Goal: Task Accomplishment & Management: Complete application form

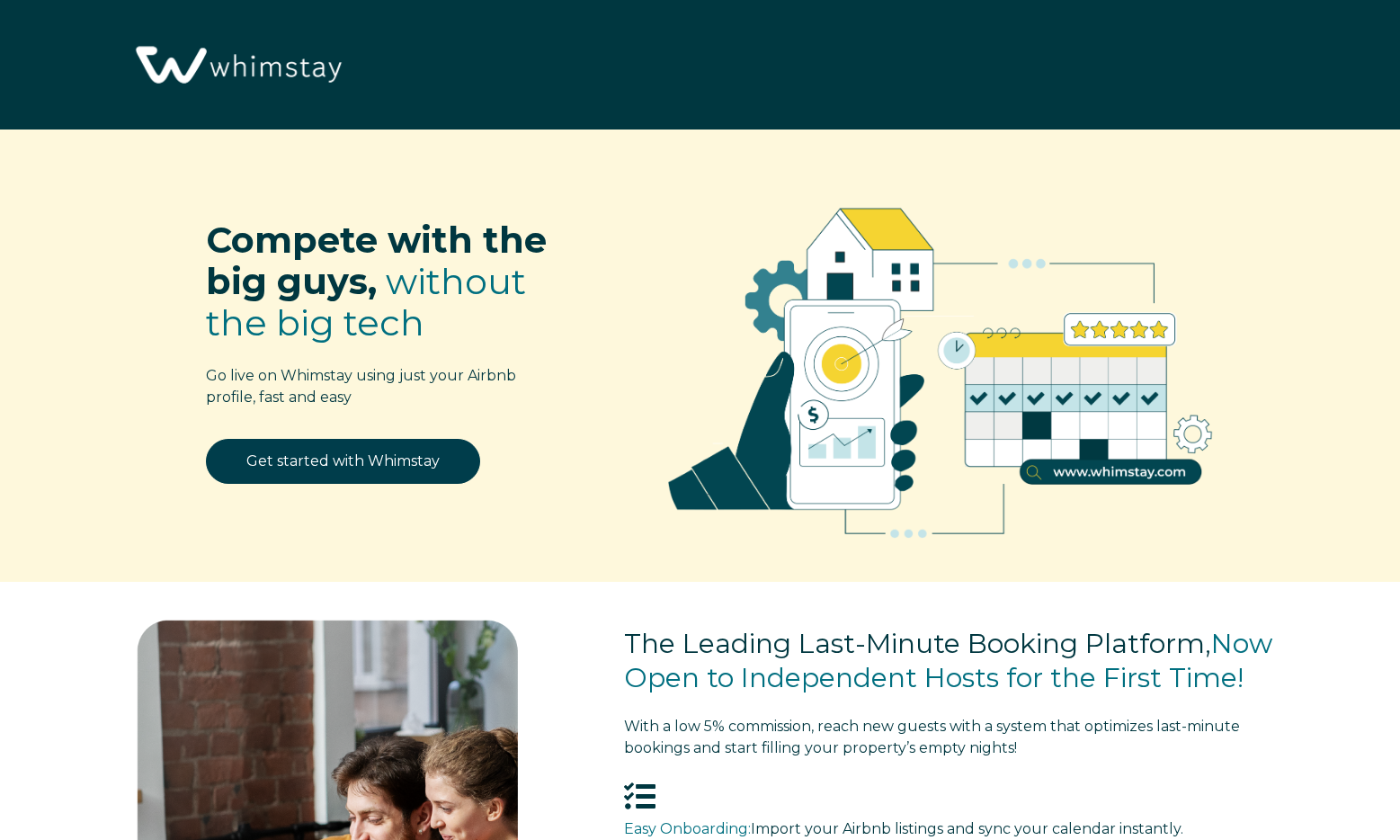
select select "US"
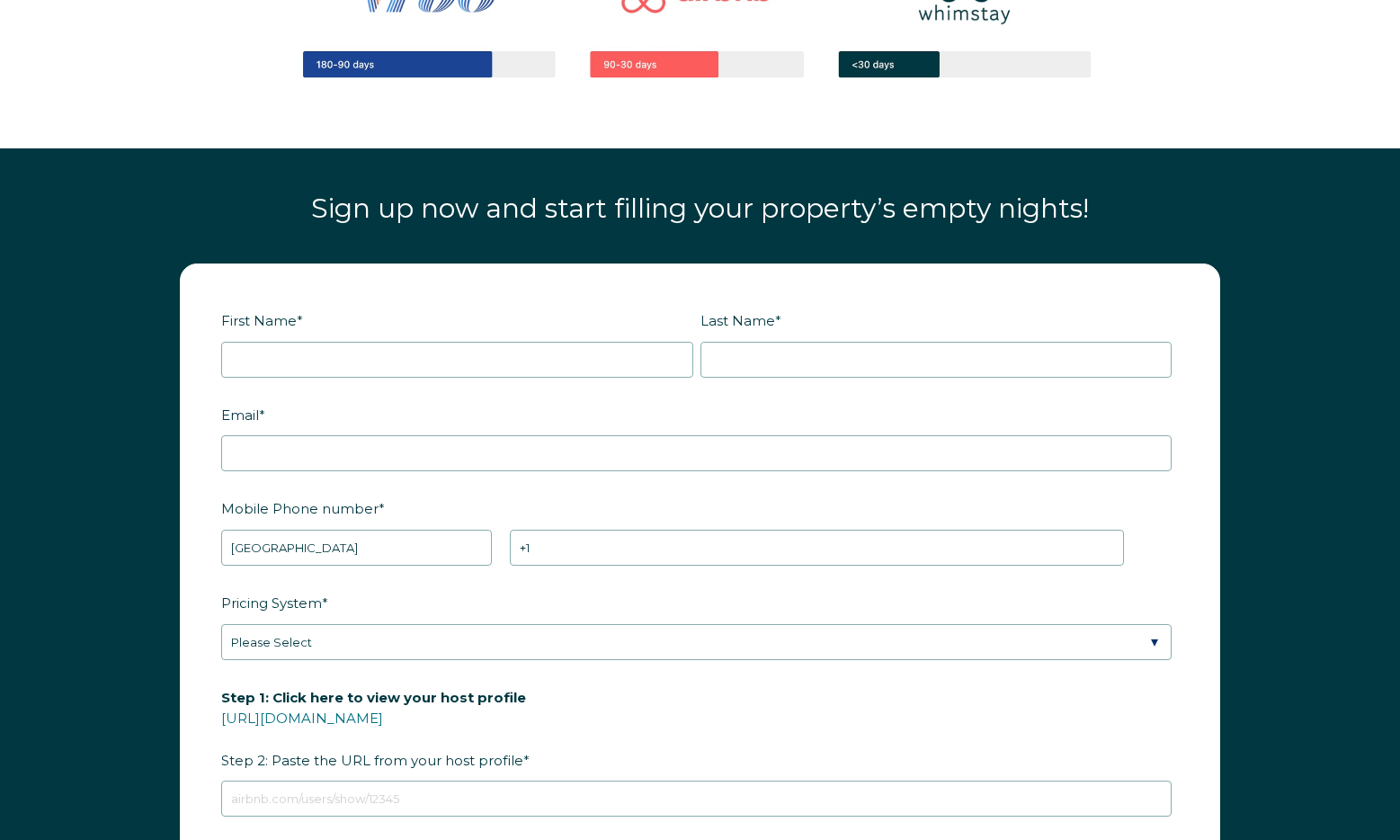
scroll to position [2132, 0]
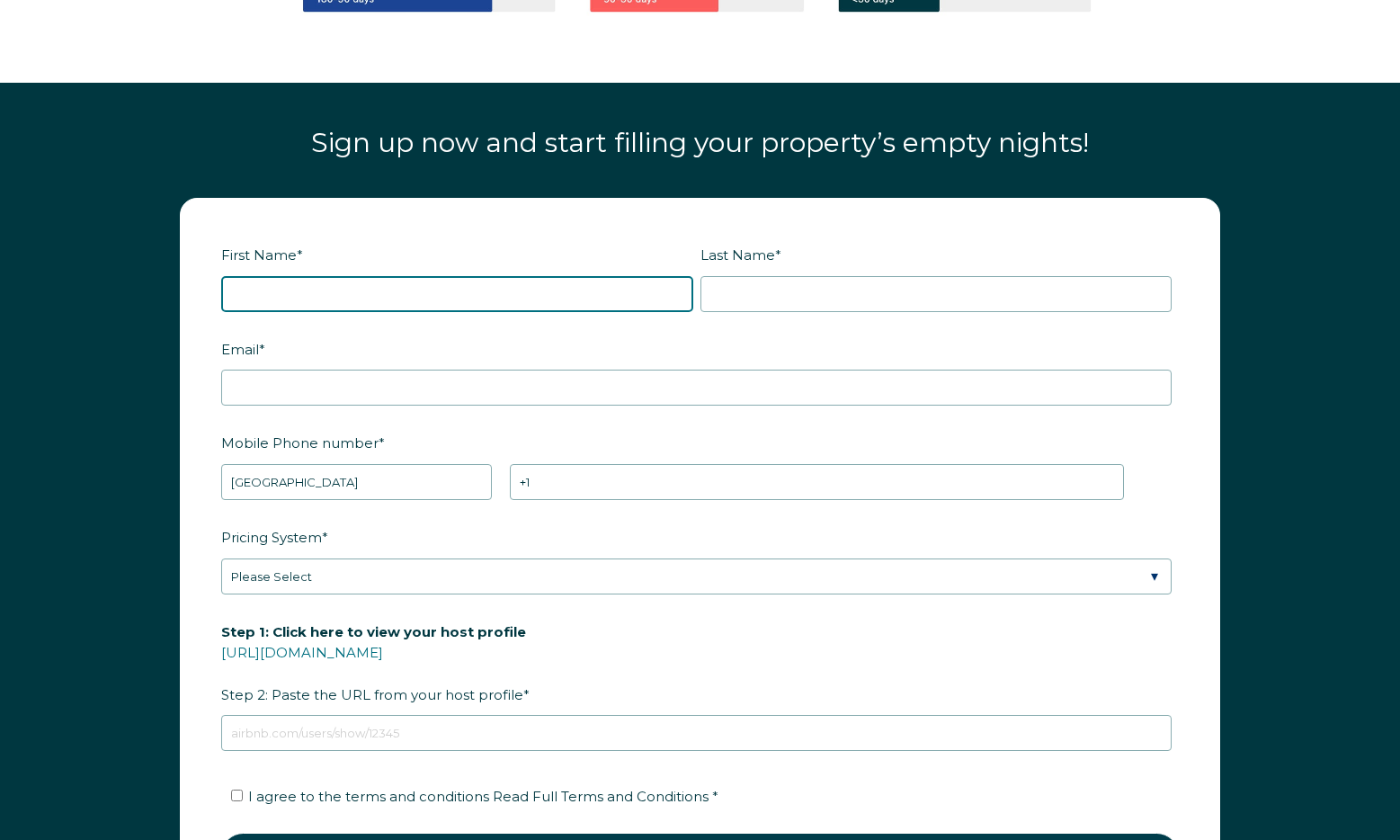
click at [407, 278] on input "First Name *" at bounding box center [457, 293] width 472 height 36
type input "[PERSON_NAME]"
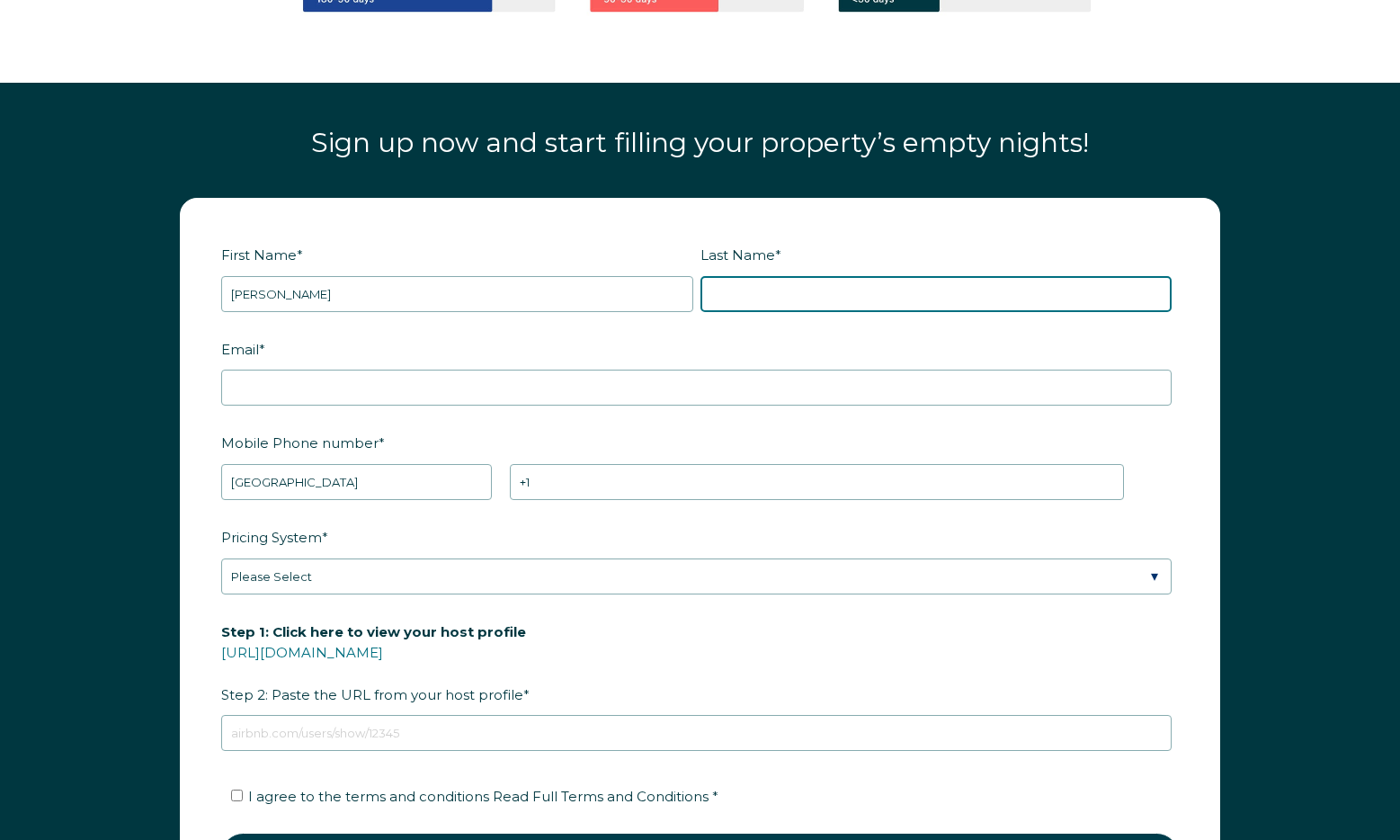
type input "[PERSON_NAME]"
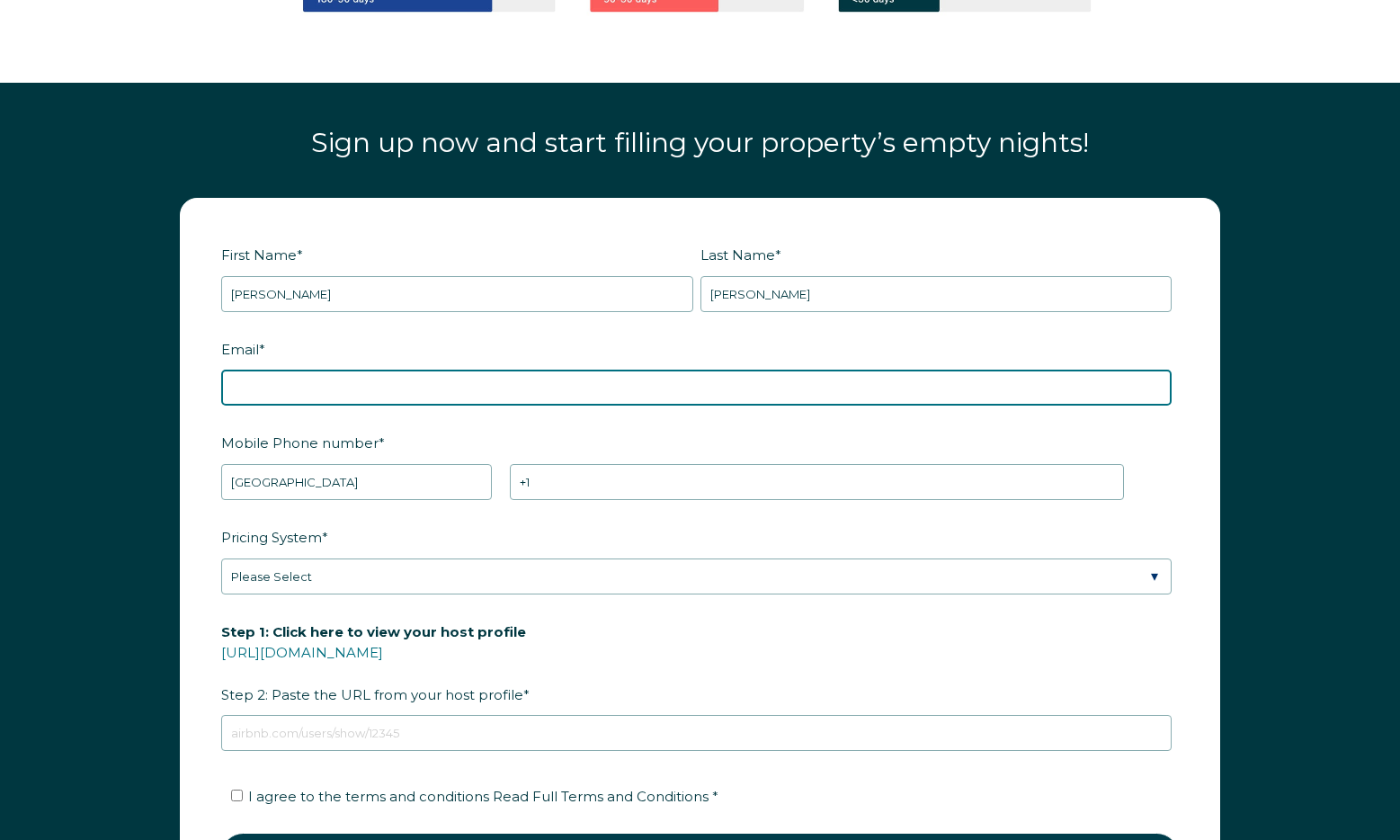
type input "[EMAIL_ADDRESS][DOMAIN_NAME]"
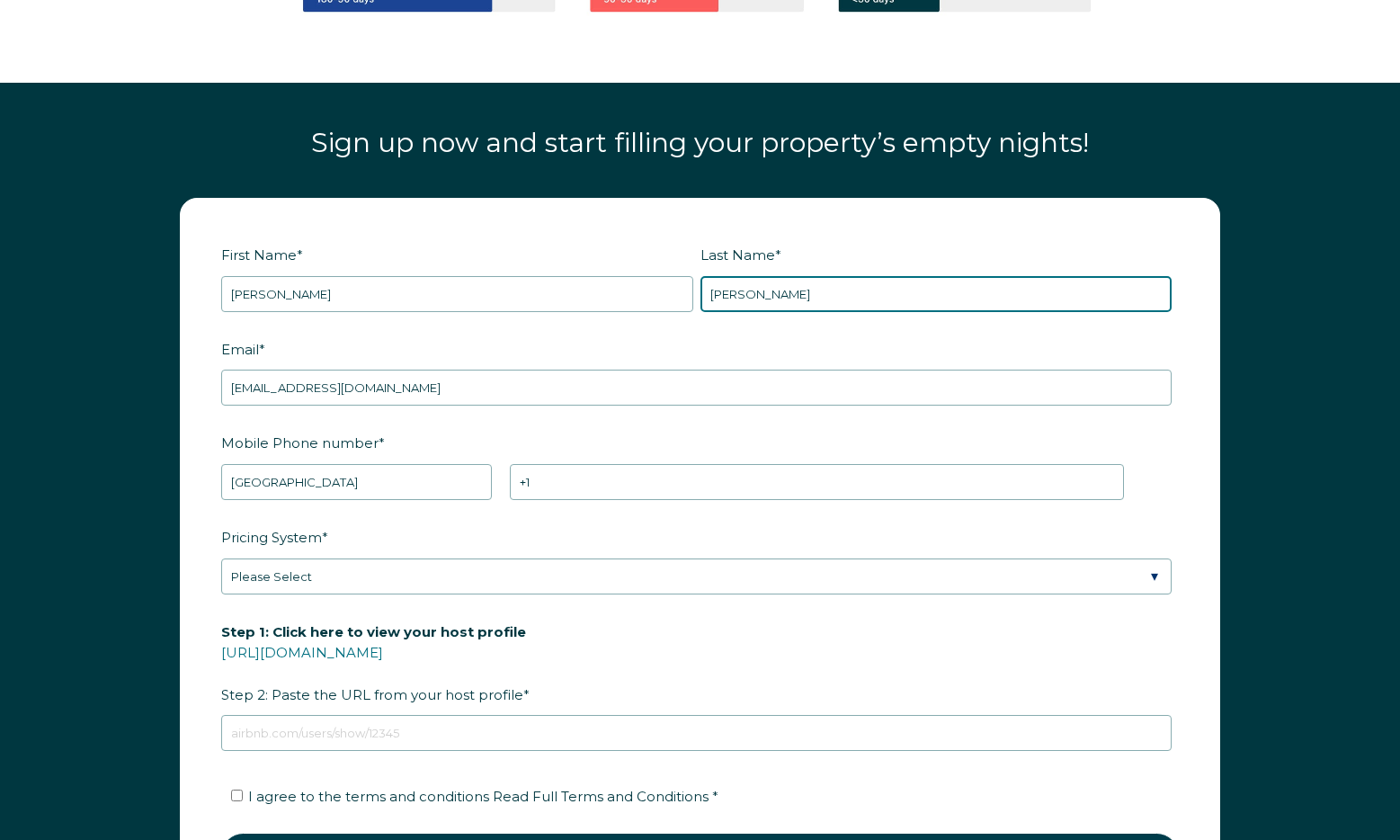
click at [786, 276] on input "[PERSON_NAME]" at bounding box center [936, 293] width 472 height 36
type input "RBOT22"
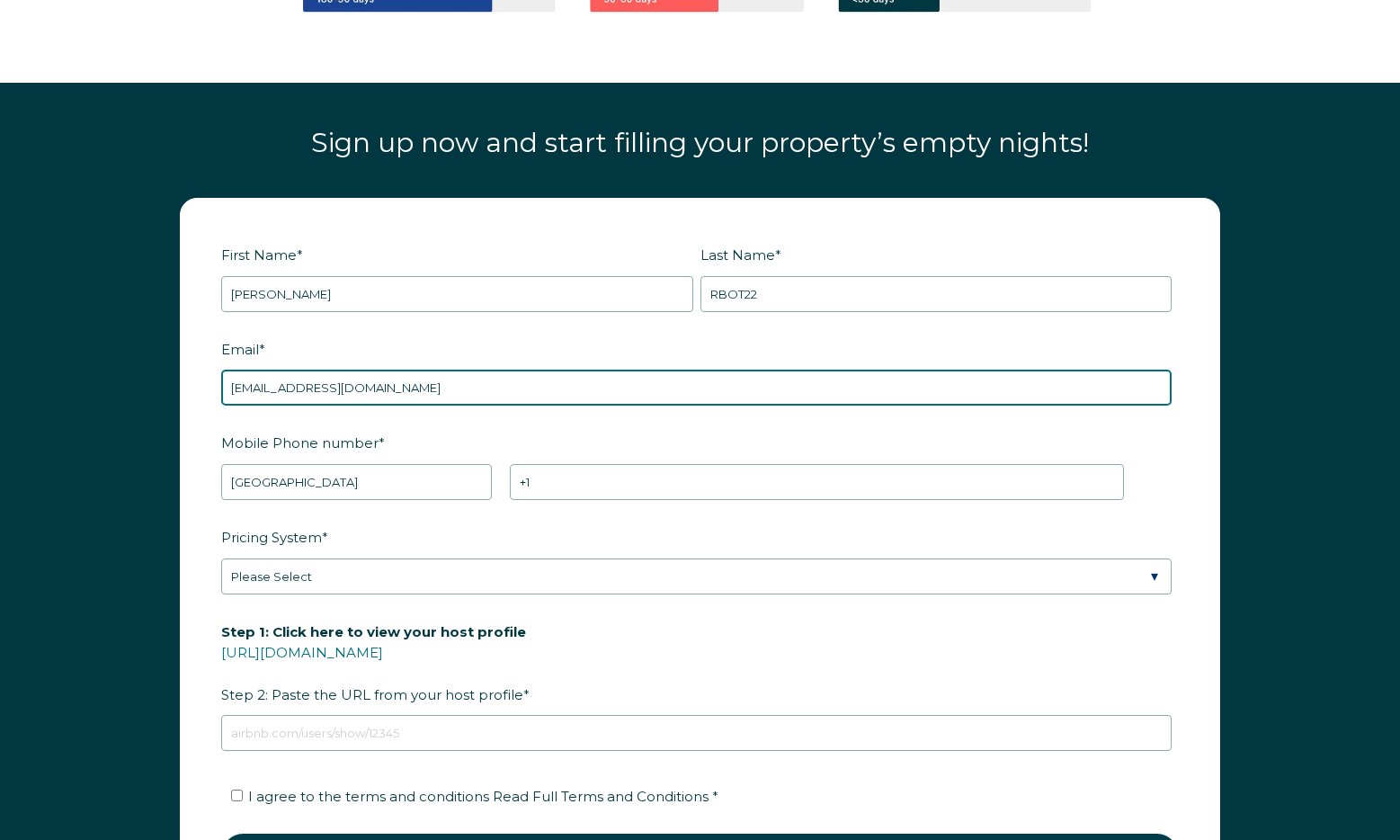
drag, startPoint x: 314, startPoint y: 369, endPoint x: 326, endPoint y: 372, distance: 12.4
click at [314, 369] on input "[EMAIL_ADDRESS][DOMAIN_NAME]" at bounding box center [697, 387] width 950 height 36
paste input "RBOT22"
type input "[EMAIL_ADDRESS][DOMAIN_NAME]"
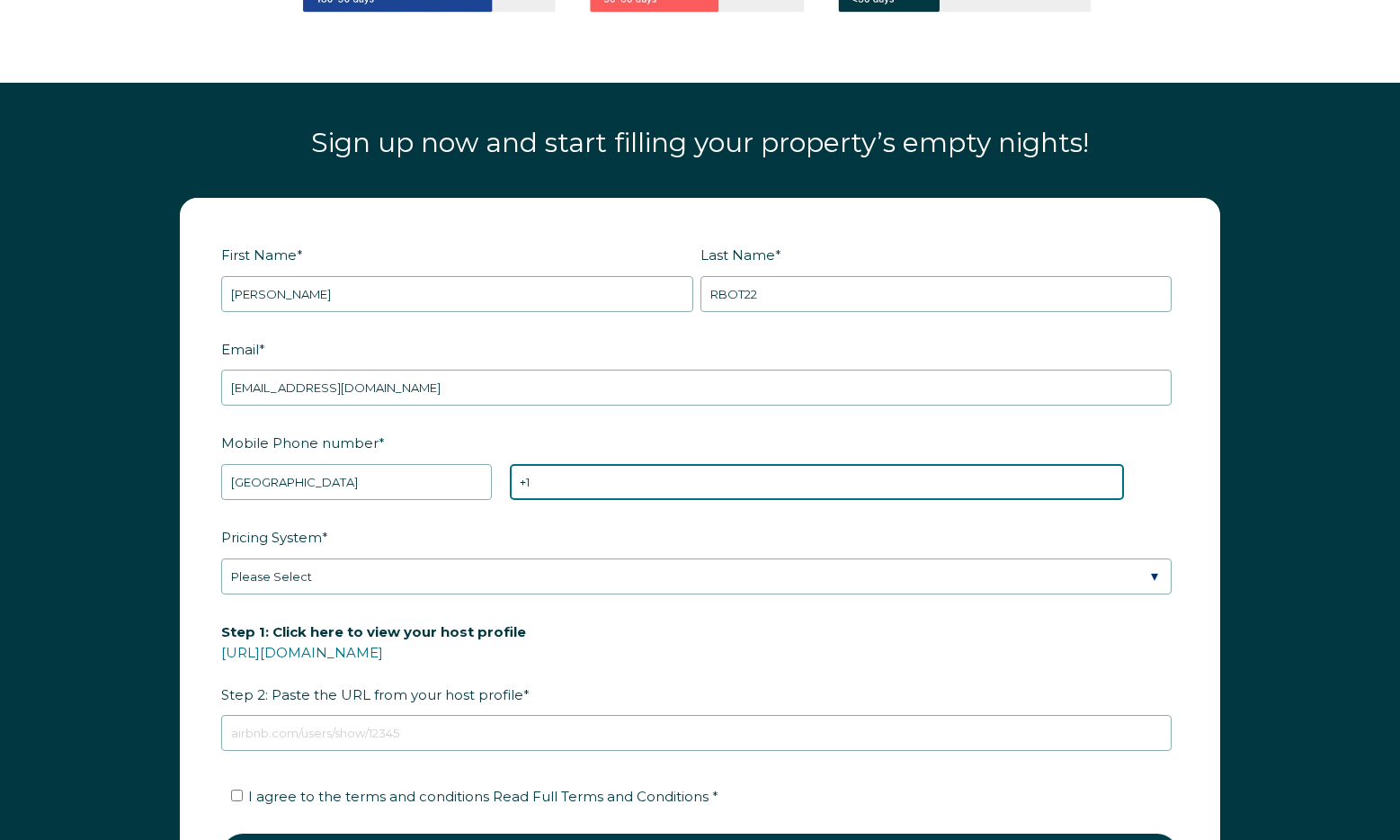
click at [614, 464] on input "+1" at bounding box center [817, 482] width 614 height 36
type input "[PHONE_NUMBER]"
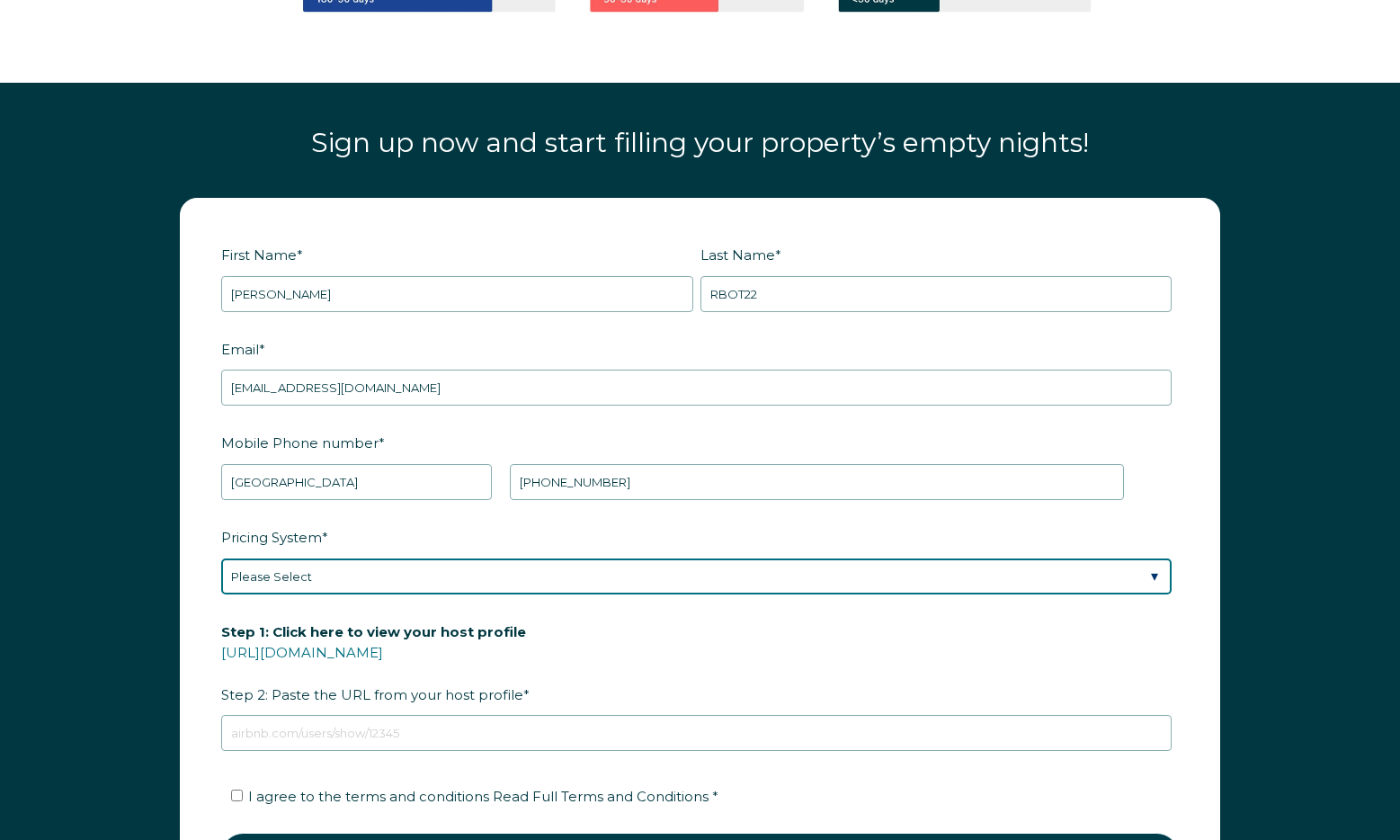
click at [393, 558] on select "Please Select Manual Airbnb Smart Pricing PriceLabs Wheelhouse Beyond Pricing 3…" at bounding box center [697, 575] width 950 height 36
select select "Airbnb Smart Pricing"
click at [222, 558] on select "Please Select Manual Airbnb Smart Pricing PriceLabs Wheelhouse Beyond Pricing 3…" at bounding box center [697, 575] width 950 height 36
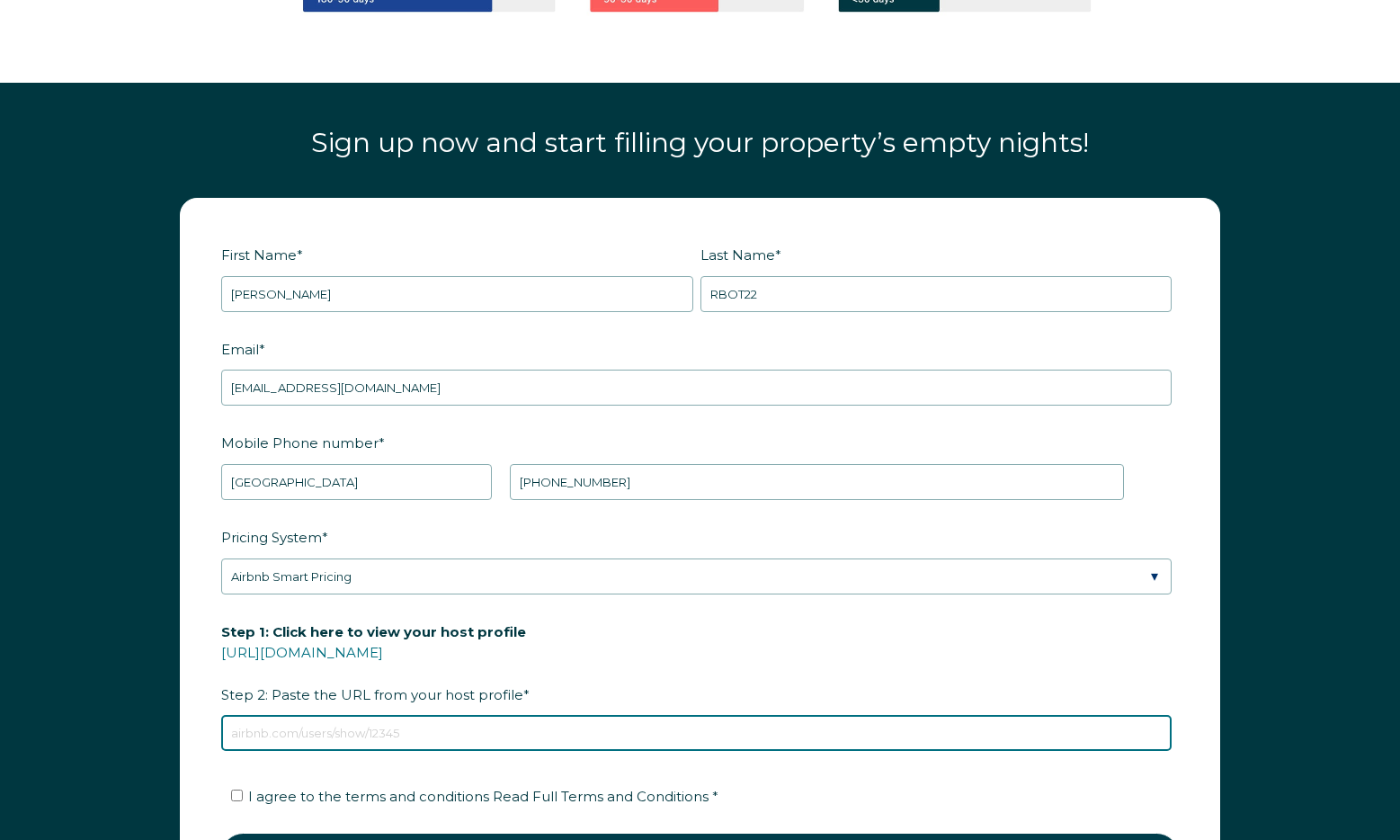
click at [410, 723] on input "Step 1: Click here to view your host profile [URL][DOMAIN_NAME] Step 2: Paste t…" at bounding box center [697, 732] width 950 height 36
type input "[URL][DOMAIN_NAME]"
click at [398, 718] on input "[URL][DOMAIN_NAME]" at bounding box center [697, 732] width 950 height 36
click at [488, 715] on input "[URL][DOMAIN_NAME]" at bounding box center [697, 732] width 950 height 36
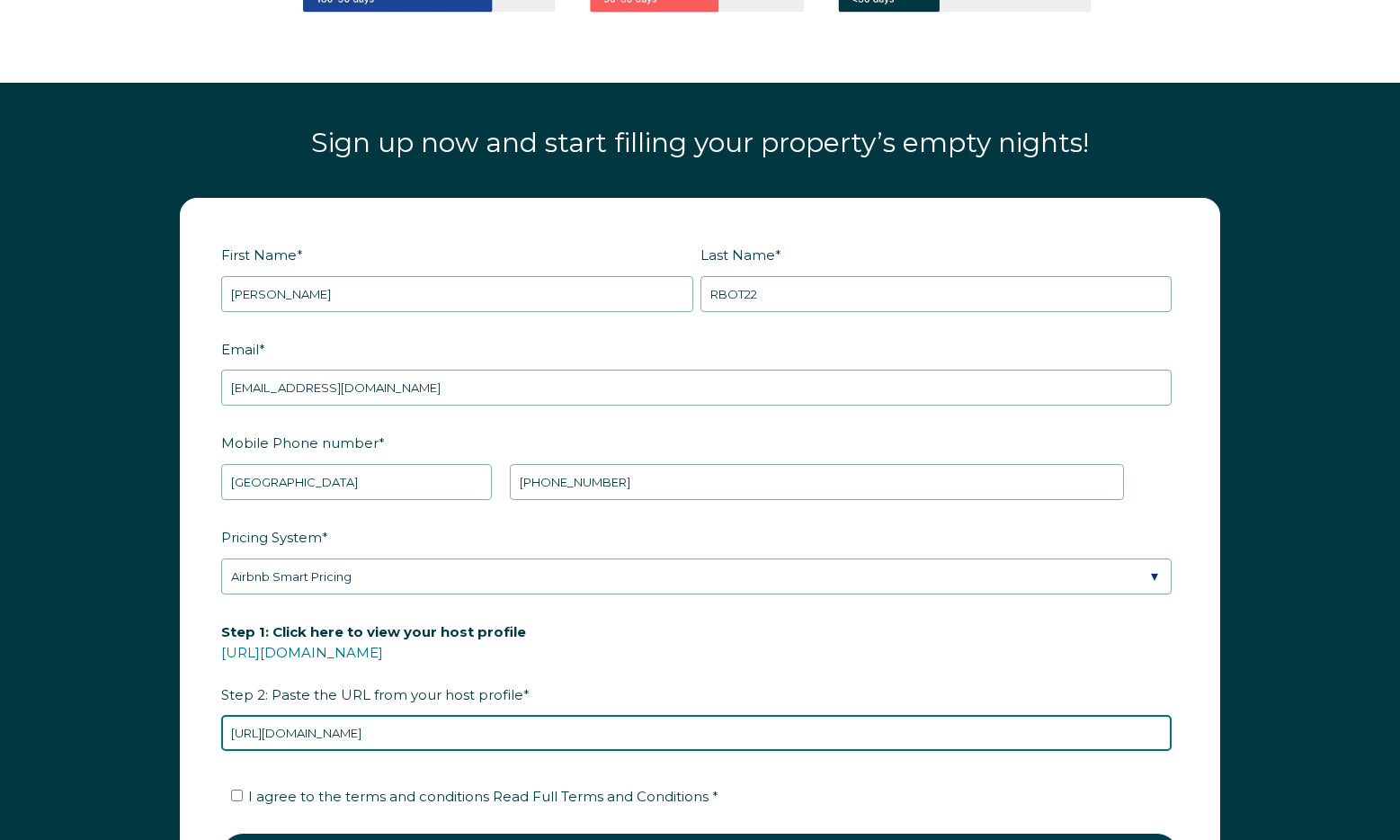
click at [487, 715] on input "[URL][DOMAIN_NAME]" at bounding box center [697, 732] width 950 height 36
click at [430, 717] on input "Step 1: Click here to view your host profile [URL][DOMAIN_NAME] Step 2: Paste t…" at bounding box center [697, 732] width 950 height 36
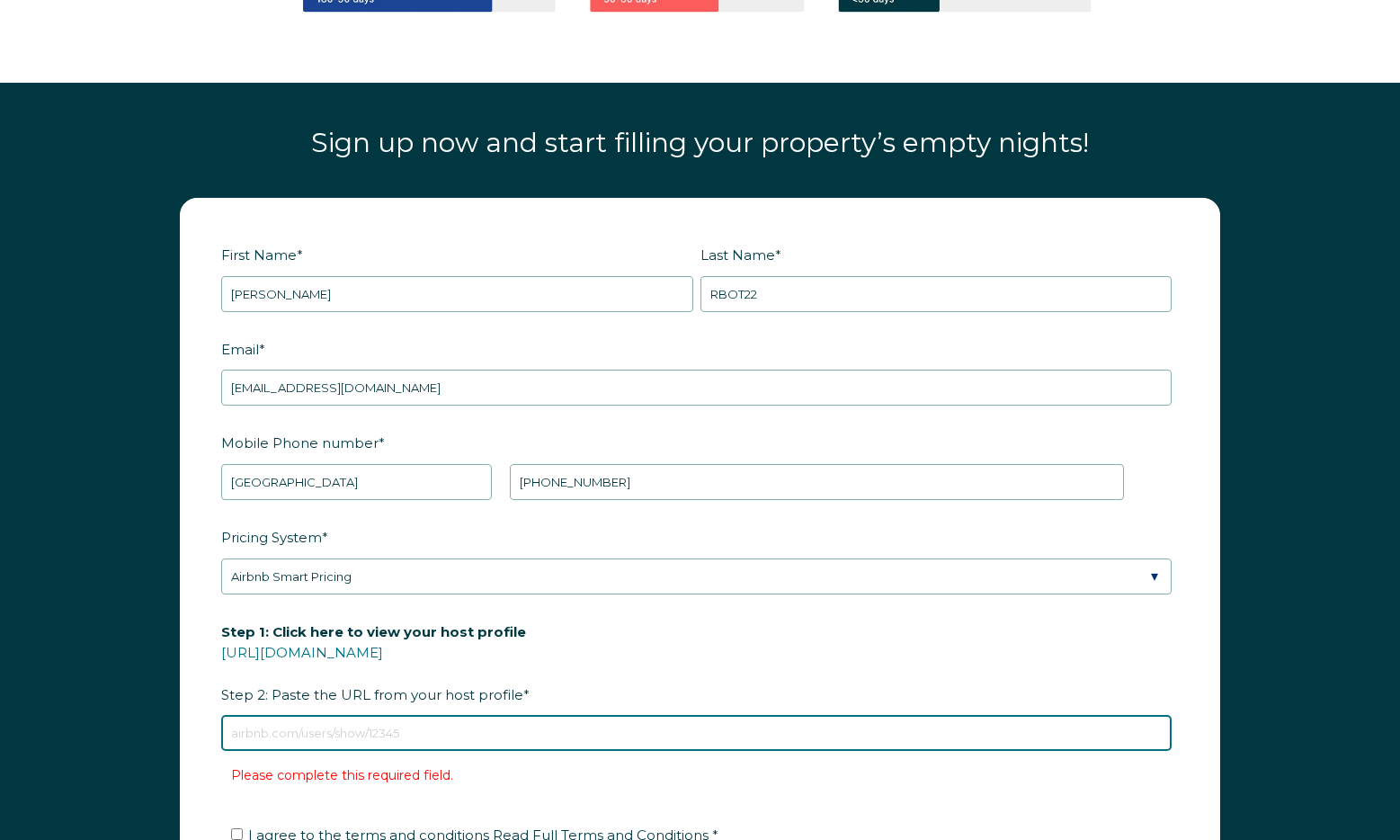
type input "[URL][DOMAIN_NAME]"
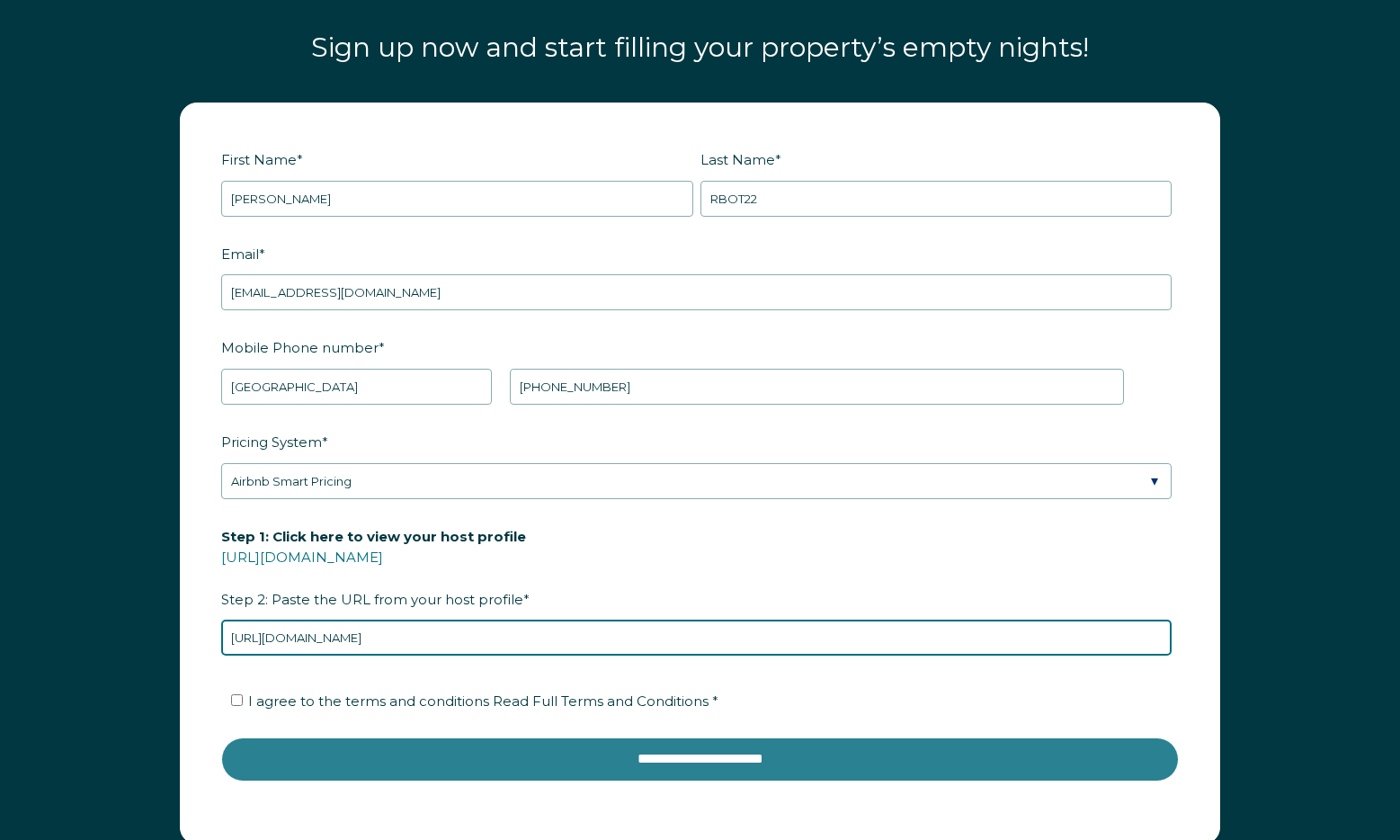
scroll to position [2240, 0]
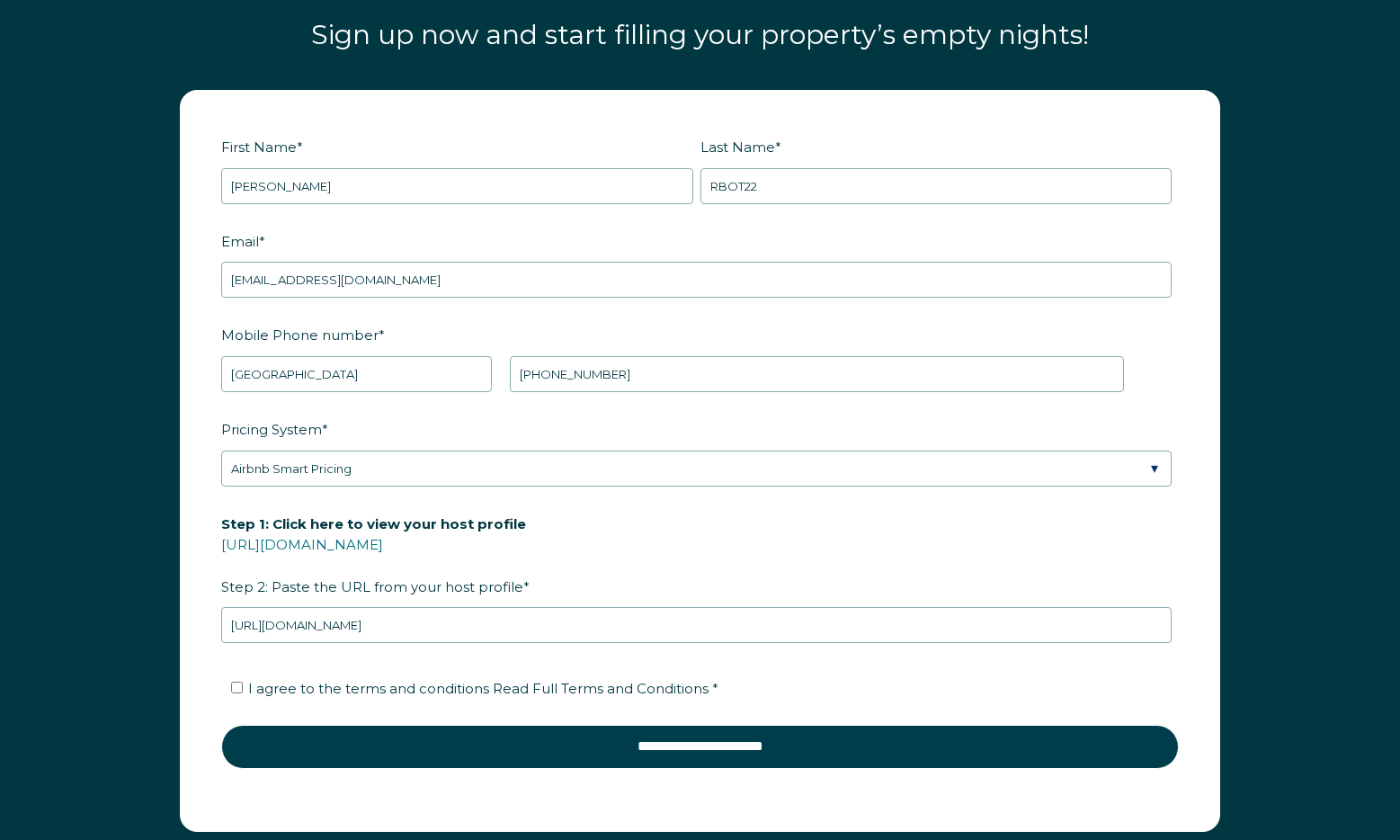
click at [308, 679] on span "I agree to the terms and conditions Read Full Terms and Conditions *" at bounding box center [484, 687] width 471 height 17
click at [243, 681] on input "I agree to the terms and conditions Read Full Terms and Conditions *" at bounding box center [236, 687] width 12 height 12
checkbox input "true"
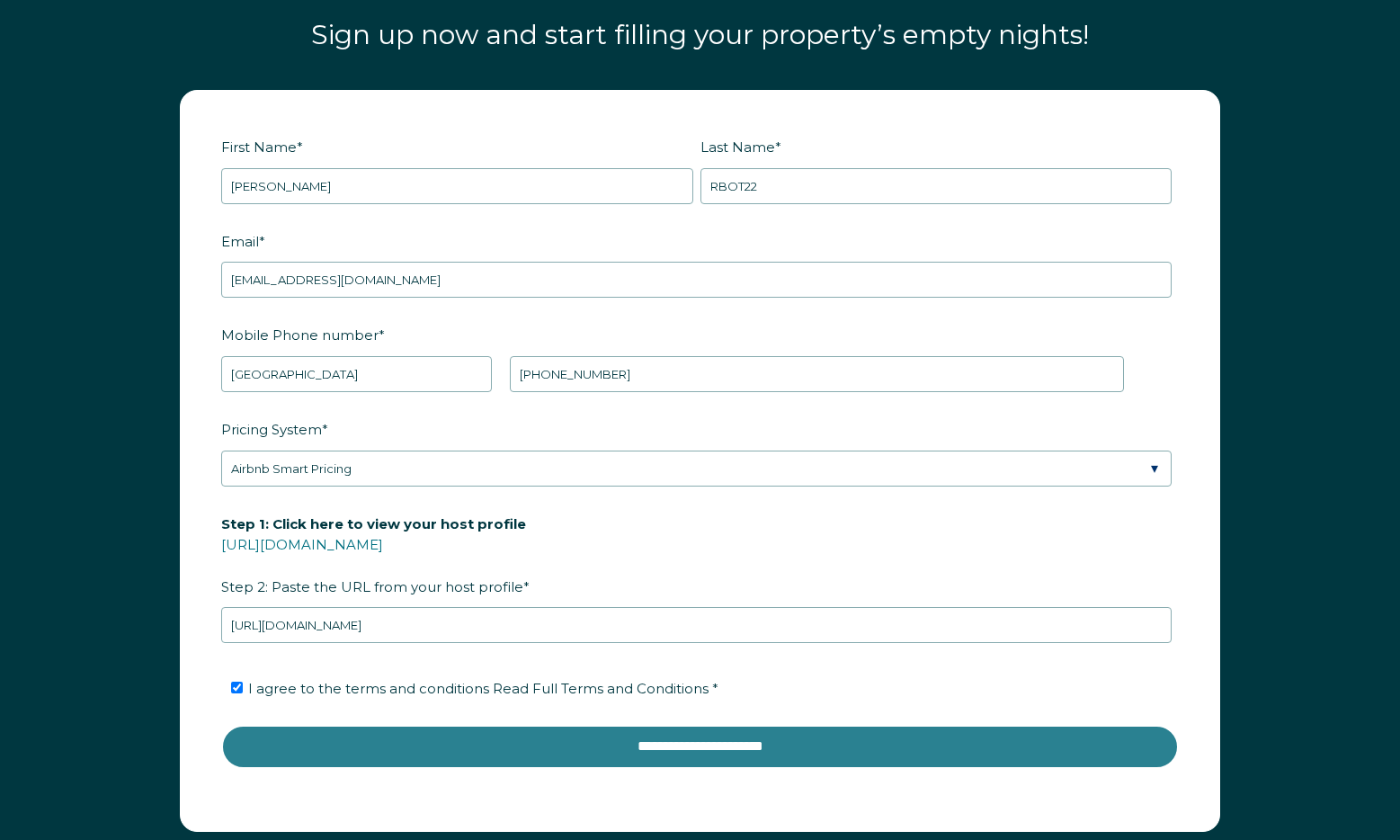
click at [415, 738] on input "**********" at bounding box center [700, 745] width 958 height 43
